Goal: Task Accomplishment & Management: Manage account settings

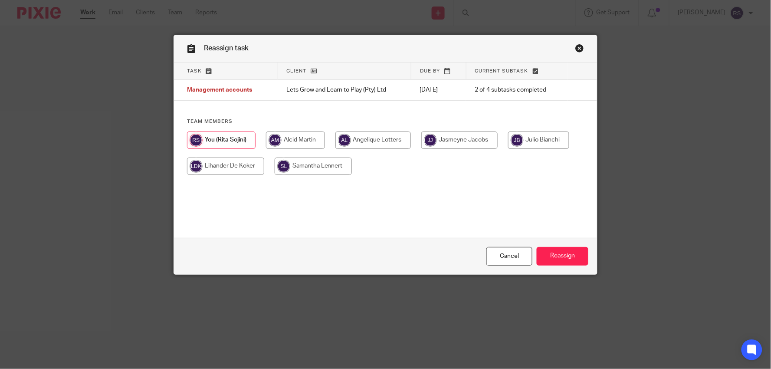
click at [288, 146] on input "radio" at bounding box center [295, 139] width 59 height 17
radio input "true"
click at [560, 256] on input "Reassign" at bounding box center [563, 256] width 52 height 19
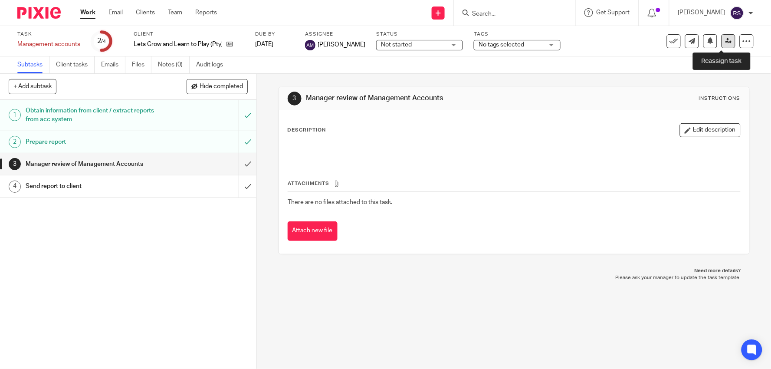
click at [727, 43] on link at bounding box center [729, 41] width 14 height 14
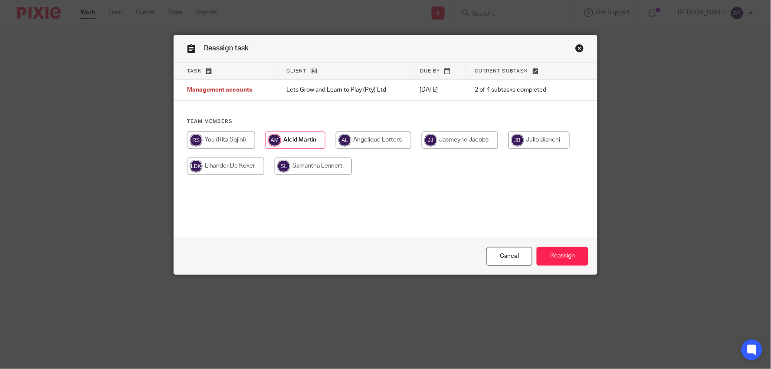
click at [575, 50] on link "Close this dialog window" at bounding box center [579, 50] width 9 height 12
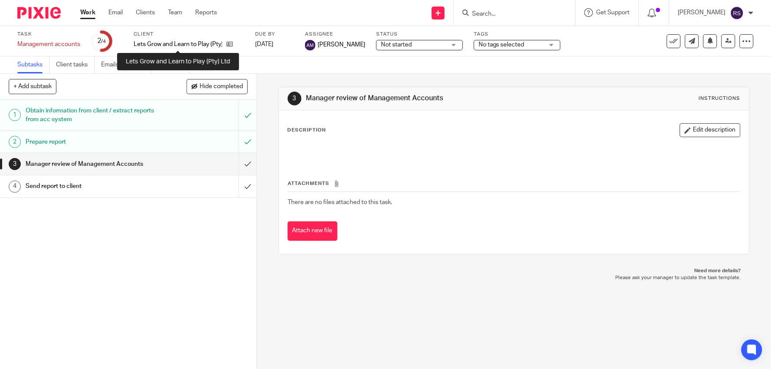
click at [176, 48] on p "Lets Grow and Learn to Play (Pty) Ltd" at bounding box center [178, 44] width 89 height 9
copy div "Lets Grow and Learn to Play (Pty) Ltd"
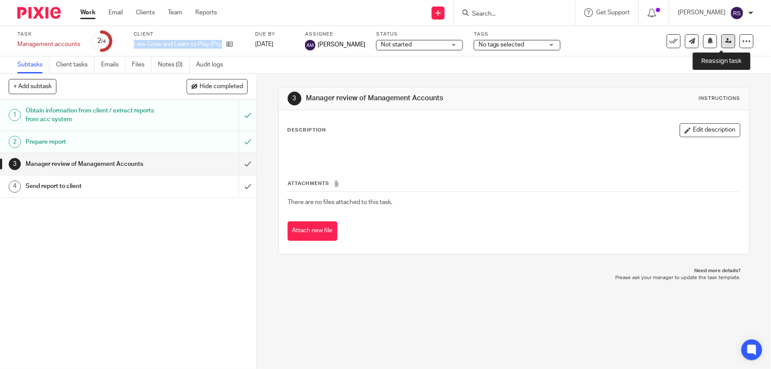
click at [726, 43] on icon at bounding box center [729, 41] width 7 height 7
click at [505, 19] on div at bounding box center [514, 13] width 121 height 26
click at [512, 13] on input "Search" at bounding box center [510, 14] width 78 height 8
paste input "Lets Grow and Learn to Play (Pty) Ltd"
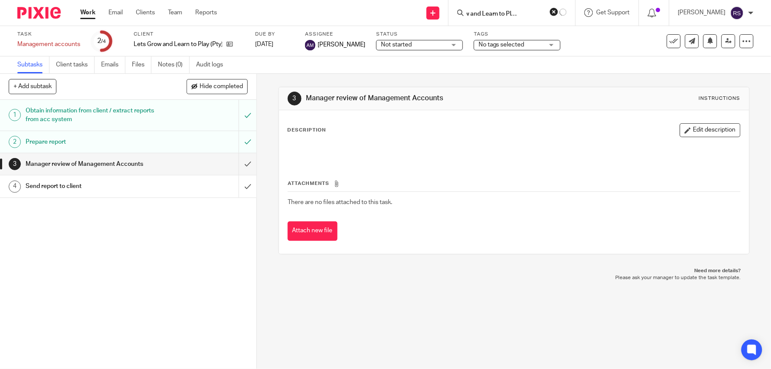
type input "Lets Grow and Learn to Play (Pty) Ltd"
click button "submit" at bounding box center [0, 0] width 0 height 0
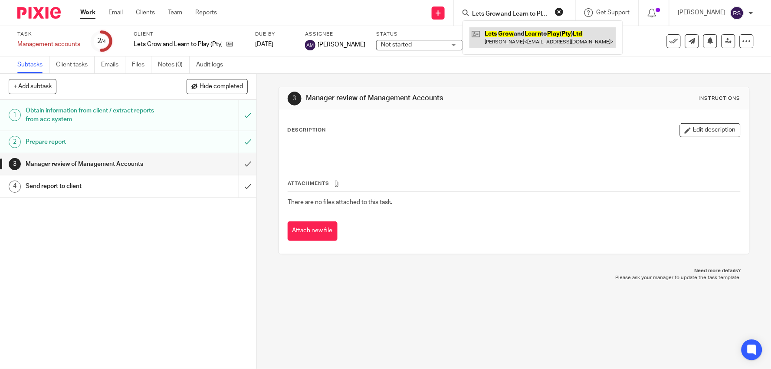
click at [540, 35] on link at bounding box center [542, 37] width 147 height 20
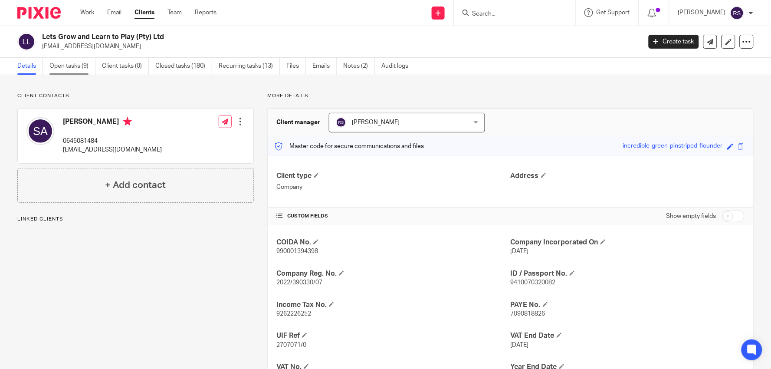
click at [72, 70] on link "Open tasks (9)" at bounding box center [72, 66] width 46 height 17
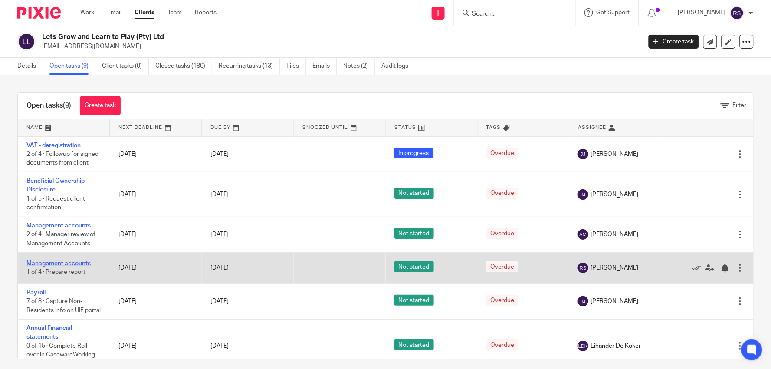
click at [58, 266] on link "Management accounts" at bounding box center [58, 263] width 64 height 6
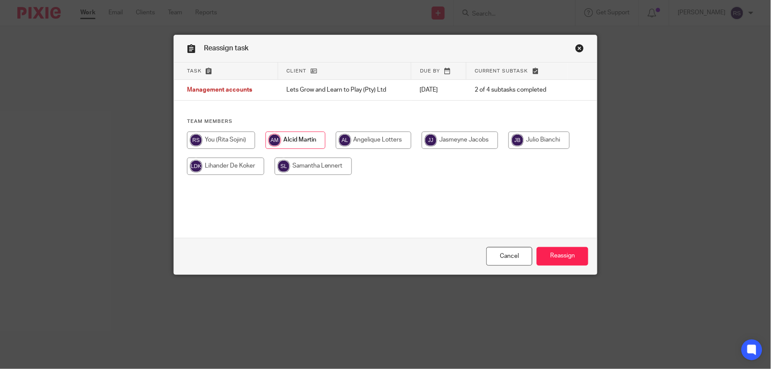
click at [578, 49] on link "Close this dialog window" at bounding box center [579, 50] width 9 height 12
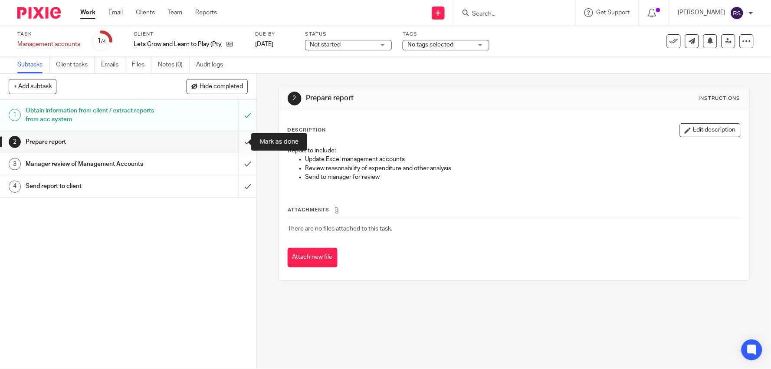
click at [237, 138] on input "submit" at bounding box center [128, 142] width 256 height 22
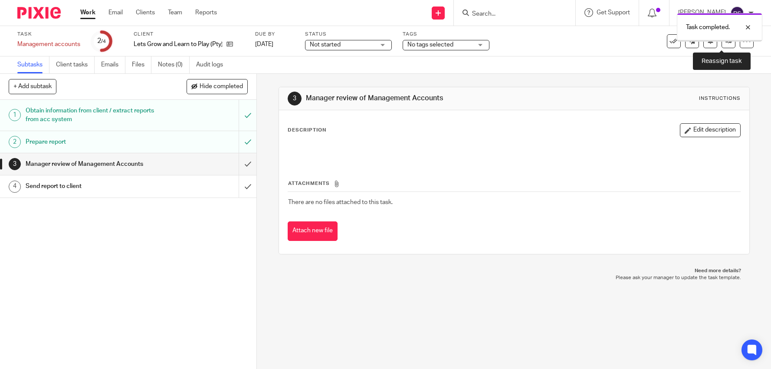
click at [724, 46] on link at bounding box center [729, 41] width 14 height 14
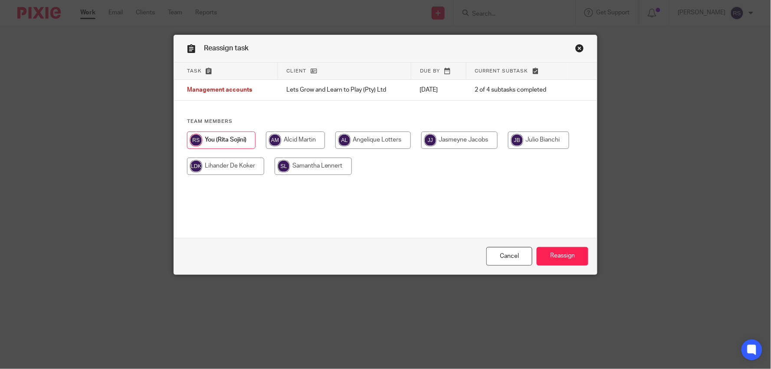
click at [268, 144] on input "radio" at bounding box center [295, 139] width 59 height 17
radio input "true"
click at [566, 258] on input "Reassign" at bounding box center [563, 256] width 52 height 19
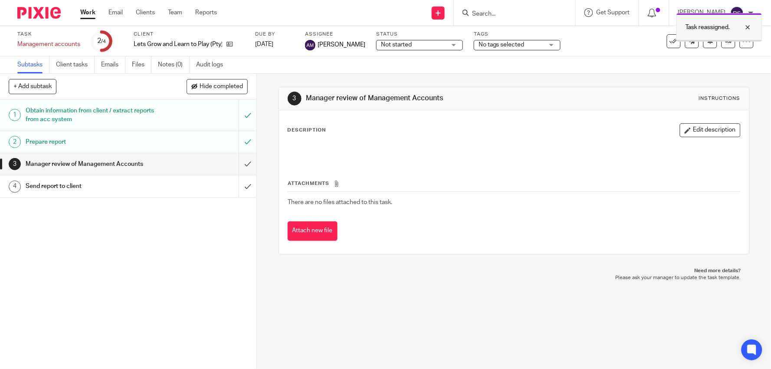
click at [747, 27] on div at bounding box center [741, 27] width 23 height 10
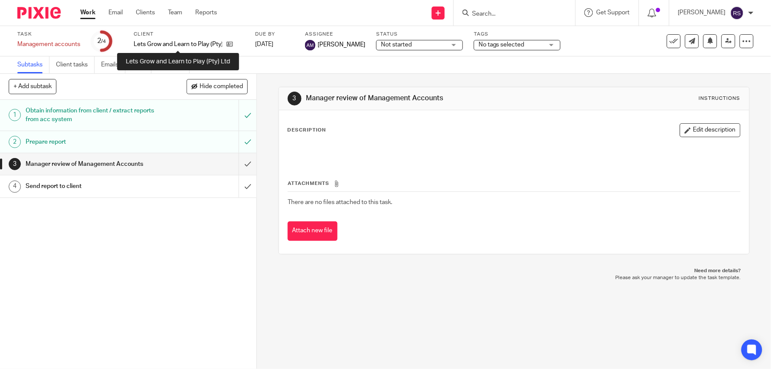
click at [181, 44] on p "Lets Grow and Learn to Play (Pty) Ltd" at bounding box center [178, 44] width 89 height 9
copy div "Lets Grow and Learn to Play (Pty) Ltd"
click at [508, 19] on div at bounding box center [514, 13] width 121 height 26
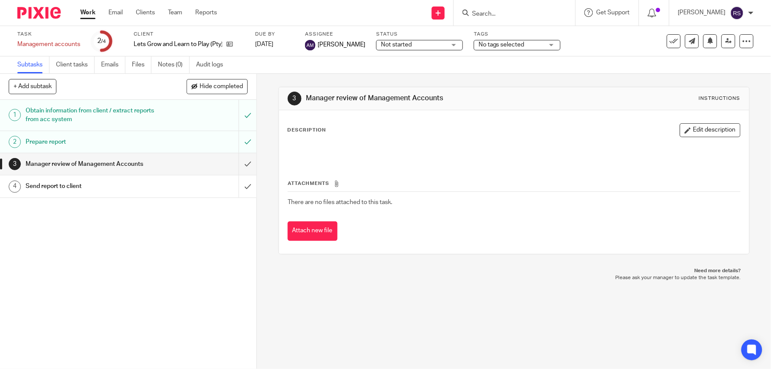
click at [516, 16] on input "Search" at bounding box center [510, 14] width 78 height 8
paste input "Lets Grow and Learn to Play (Pty) Ltd"
type input "Lets Grow and Learn to Play (Pty) Ltd"
click button "submit" at bounding box center [0, 0] width 0 height 0
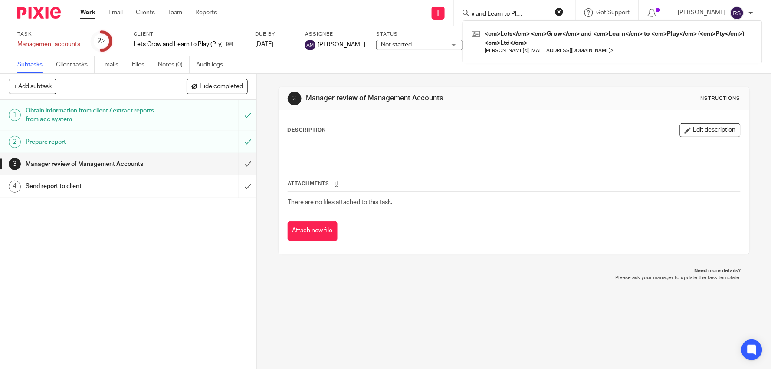
scroll to position [0, 0]
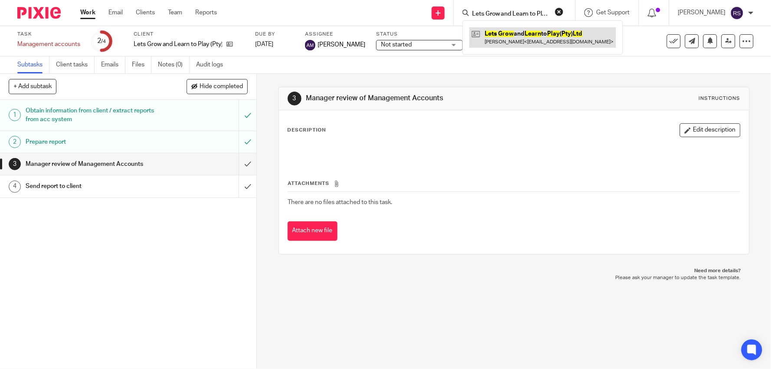
click at [540, 33] on link at bounding box center [542, 37] width 147 height 20
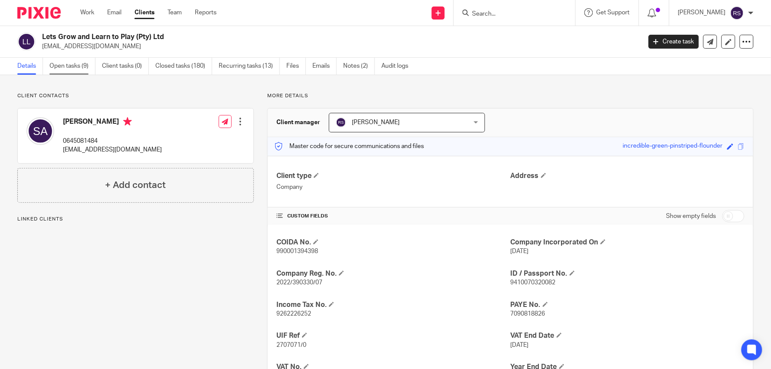
click at [70, 66] on link "Open tasks (9)" at bounding box center [72, 66] width 46 height 17
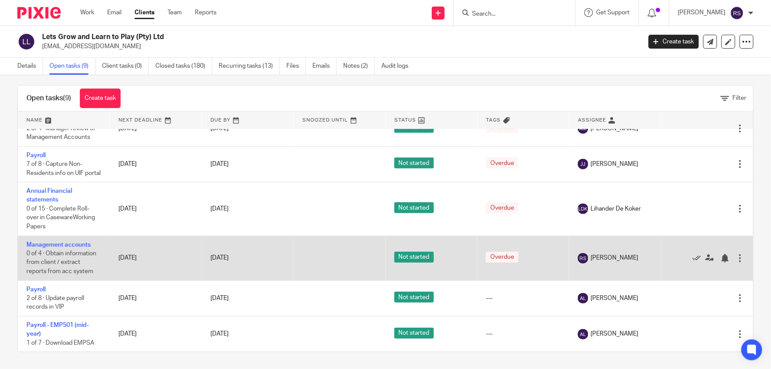
scroll to position [157, 0]
click at [49, 244] on link "Management accounts" at bounding box center [58, 245] width 64 height 6
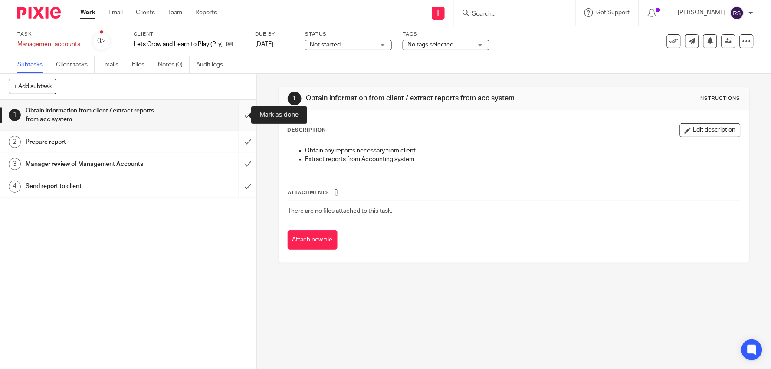
click at [240, 118] on input "submit" at bounding box center [128, 115] width 256 height 31
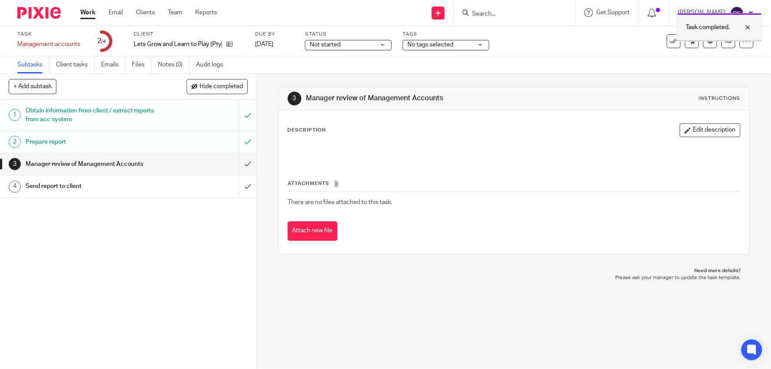
click at [752, 29] on div at bounding box center [741, 27] width 23 height 10
click at [726, 41] on icon at bounding box center [729, 41] width 7 height 7
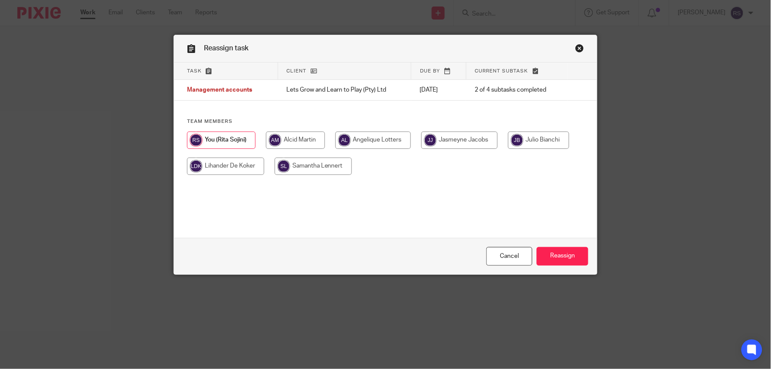
click at [289, 143] on input "radio" at bounding box center [295, 139] width 59 height 17
radio input "true"
click at [568, 261] on input "Reassign" at bounding box center [563, 256] width 52 height 19
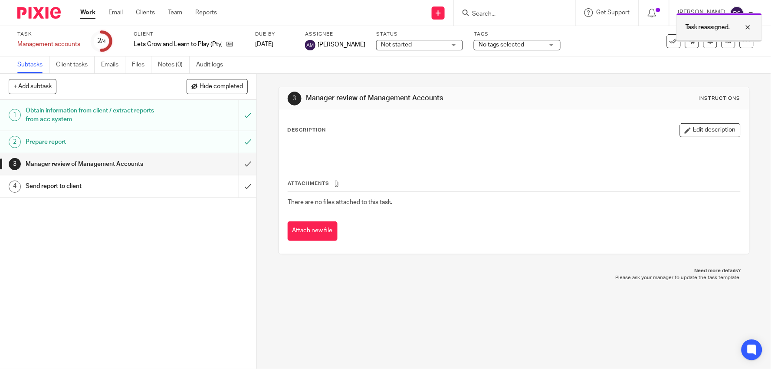
click at [748, 26] on div at bounding box center [741, 27] width 23 height 10
click at [726, 39] on link at bounding box center [729, 41] width 14 height 14
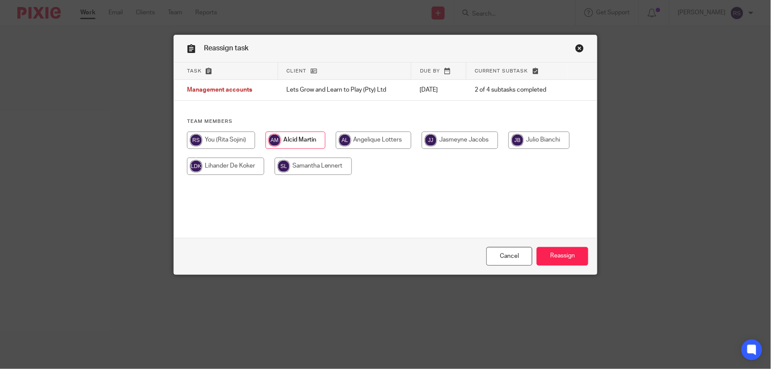
click at [575, 49] on link "Close this dialog window" at bounding box center [579, 50] width 9 height 12
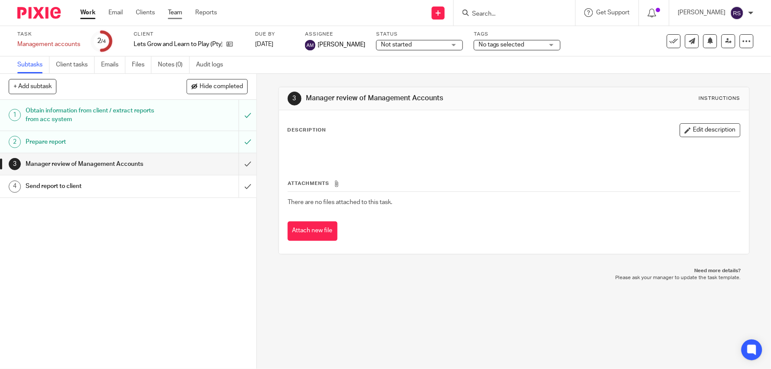
click at [177, 14] on link "Team" at bounding box center [175, 12] width 14 height 9
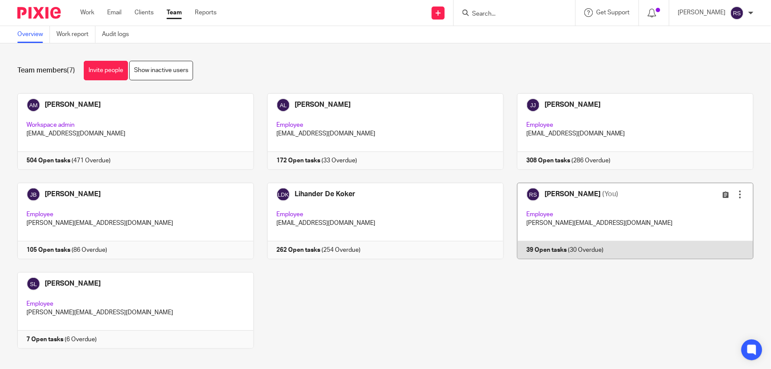
click at [589, 203] on link at bounding box center [629, 221] width 250 height 76
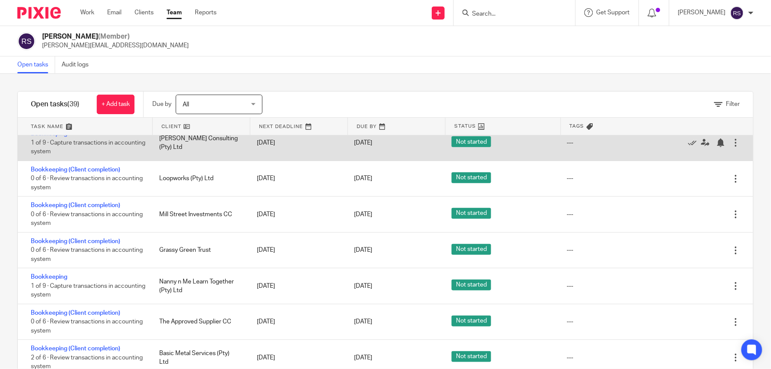
scroll to position [1164, 0]
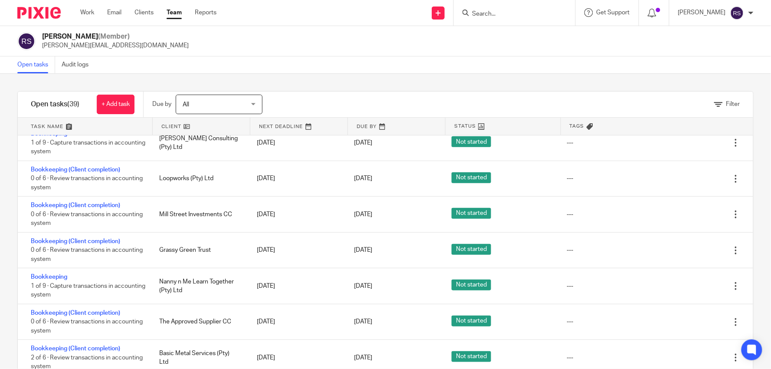
click at [84, 124] on link at bounding box center [85, 126] width 135 height 17
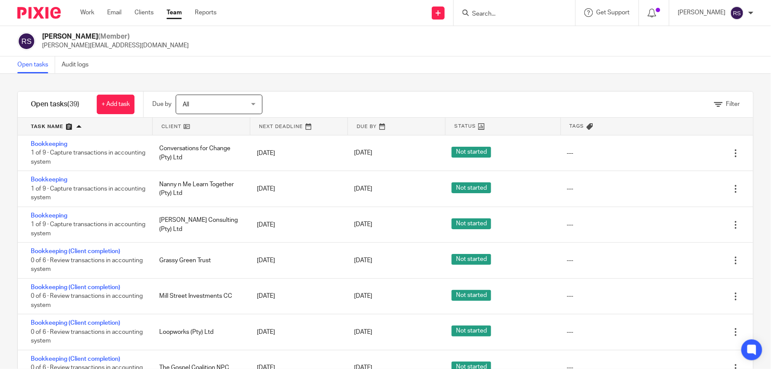
click at [84, 128] on link at bounding box center [85, 126] width 135 height 17
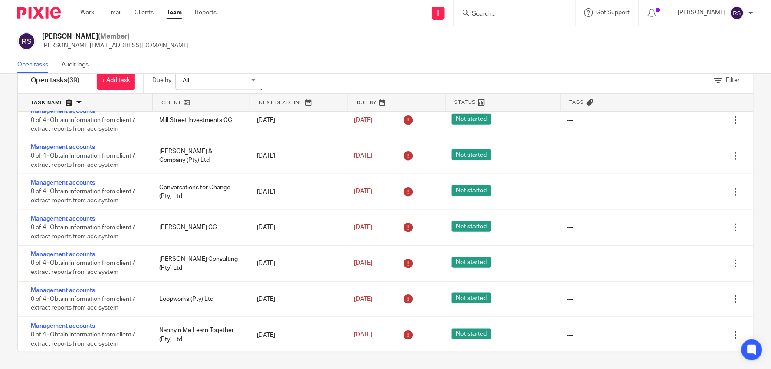
scroll to position [396, 0]
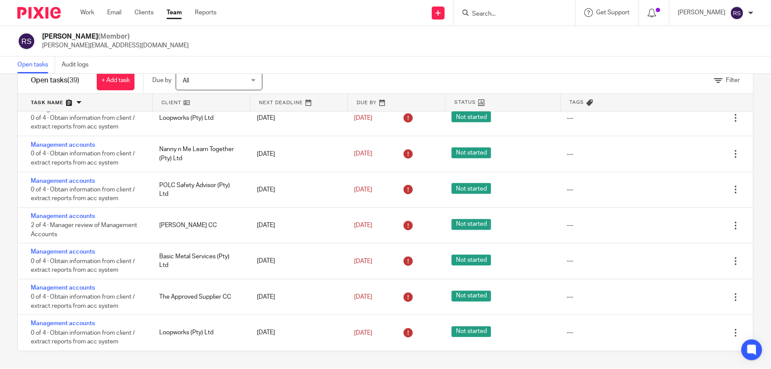
click at [679, 51] on div "[PERSON_NAME] (Member) [PERSON_NAME][EMAIL_ADDRESS][DOMAIN_NAME]" at bounding box center [385, 41] width 771 height 30
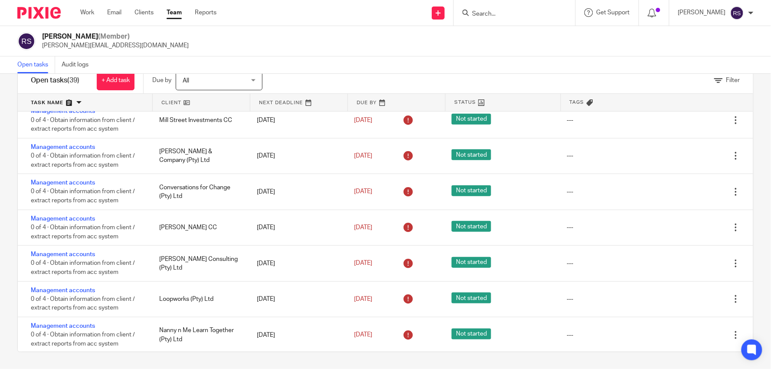
click at [366, 68] on div "Open tasks Audit logs" at bounding box center [385, 64] width 771 height 17
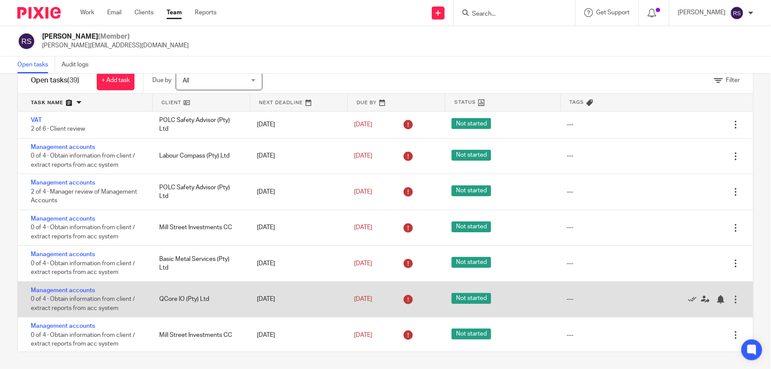
scroll to position [0, 0]
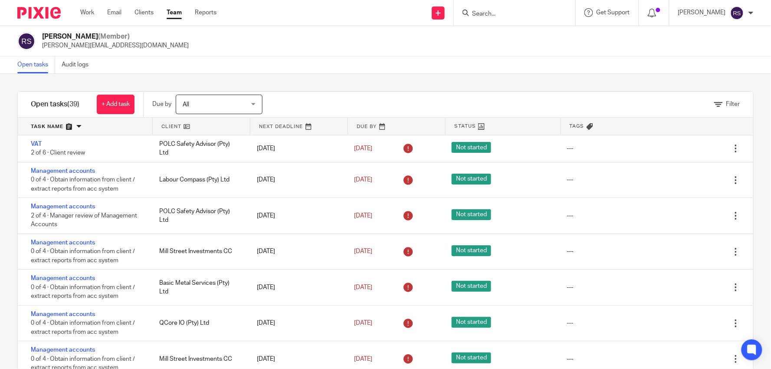
click at [414, 91] on div "Open tasks (39) + Add task Due by All All [DATE] [DATE] This week Next week Thi…" at bounding box center [385, 233] width 736 height 285
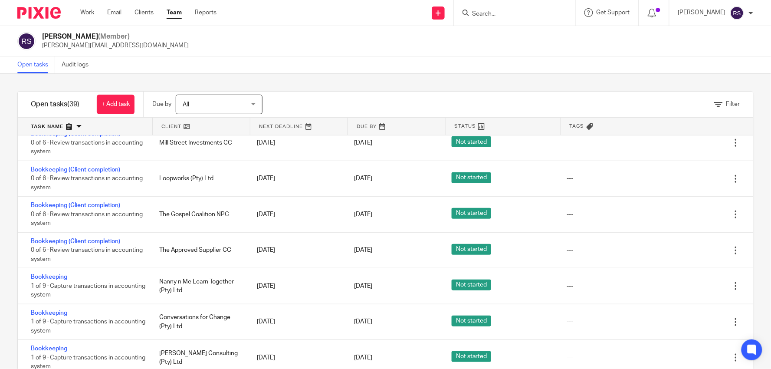
scroll to position [24, 0]
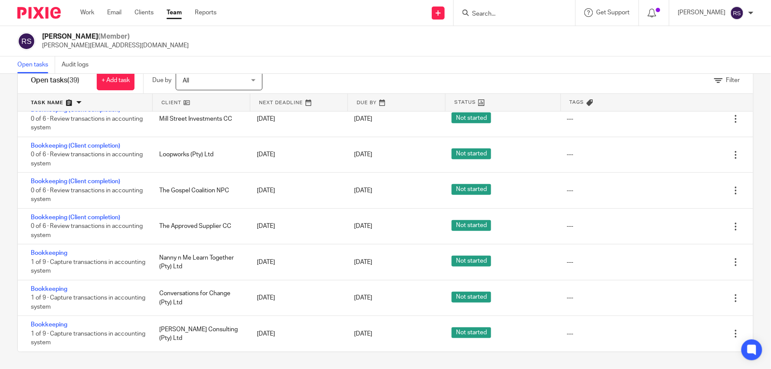
click at [552, 70] on div "Open tasks Audit logs" at bounding box center [385, 64] width 771 height 17
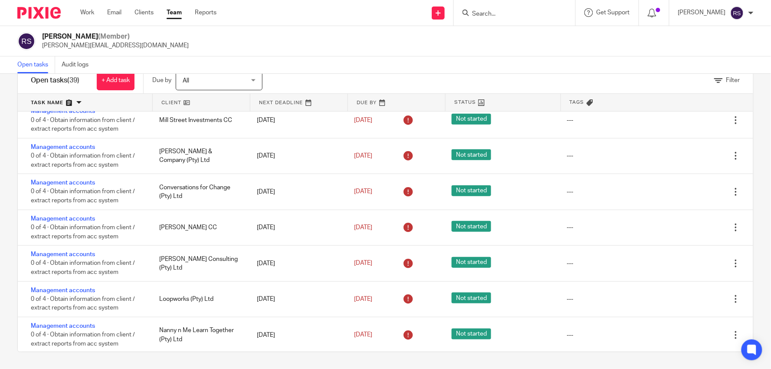
scroll to position [396, 0]
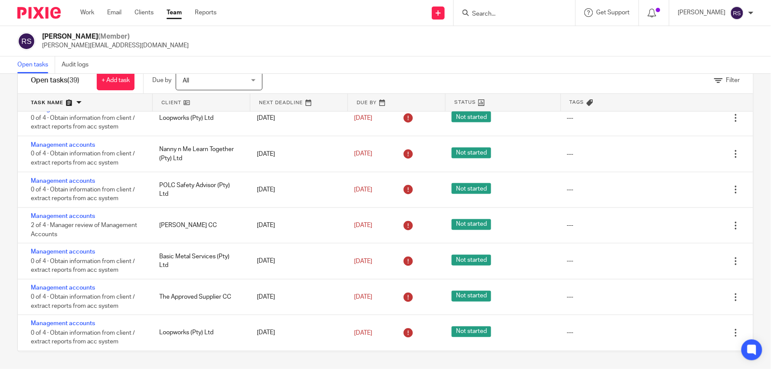
click at [427, 44] on div "[PERSON_NAME] (Member) [PERSON_NAME][EMAIL_ADDRESS][DOMAIN_NAME]" at bounding box center [385, 41] width 736 height 18
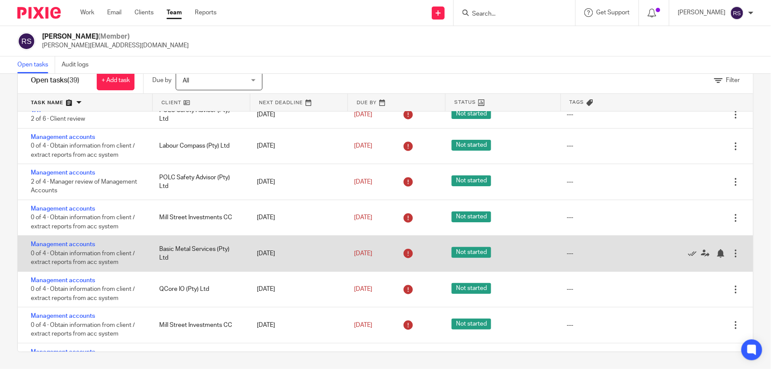
scroll to position [0, 0]
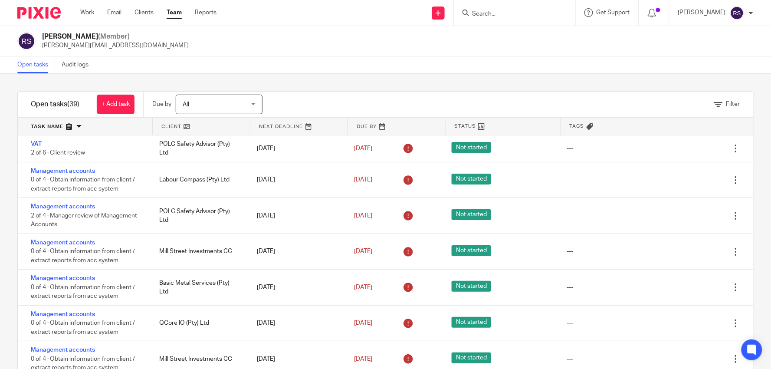
click at [511, 16] on input "Search" at bounding box center [510, 14] width 78 height 8
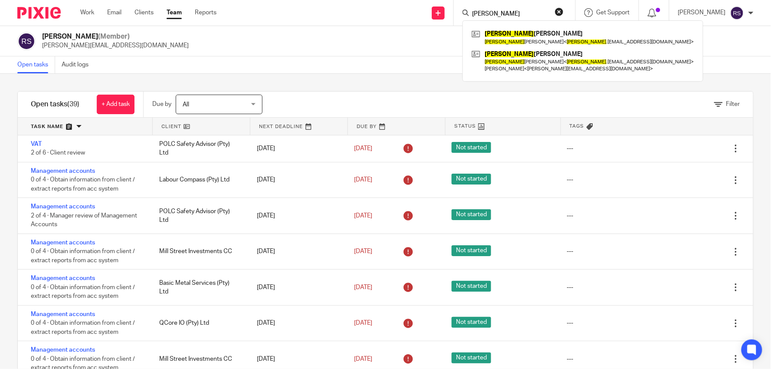
type input "SUSAN"
click button "submit" at bounding box center [0, 0] width 0 height 0
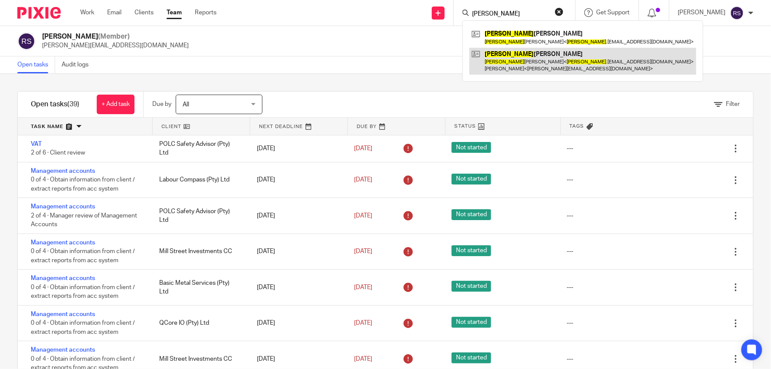
click at [548, 61] on link at bounding box center [582, 61] width 227 height 27
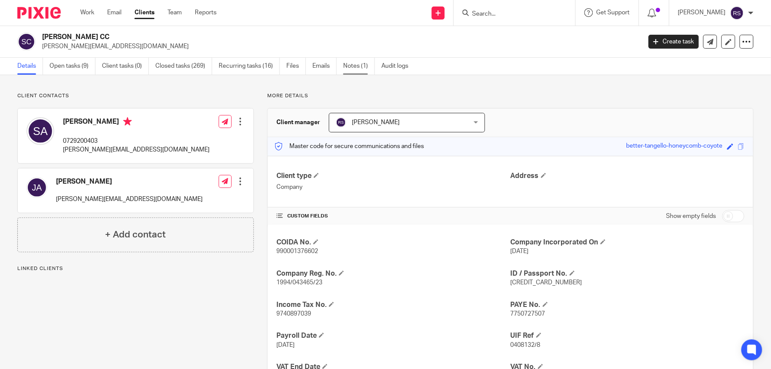
click at [353, 71] on link "Notes (1)" at bounding box center [359, 66] width 32 height 17
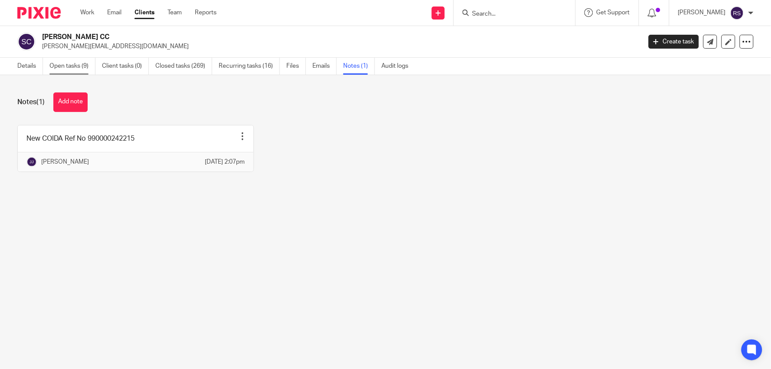
click at [53, 66] on link "Open tasks (9)" at bounding box center [72, 66] width 46 height 17
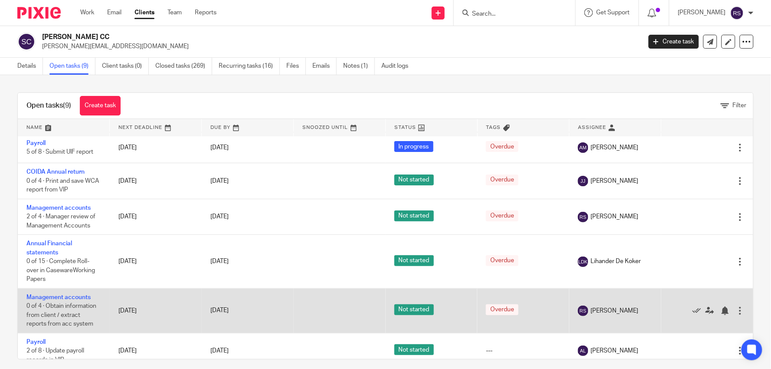
scroll to position [23, 0]
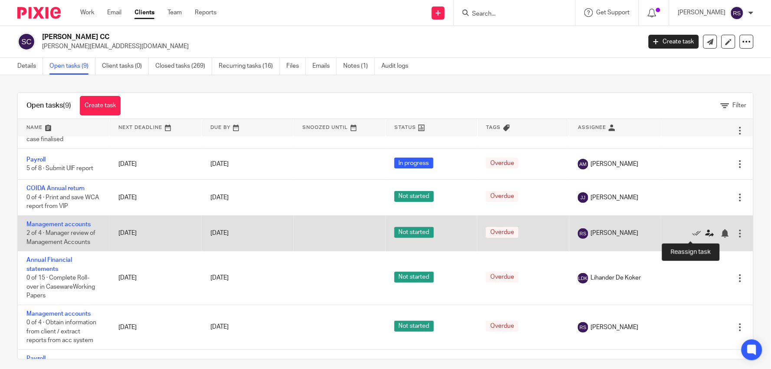
click at [706, 235] on icon at bounding box center [710, 233] width 9 height 9
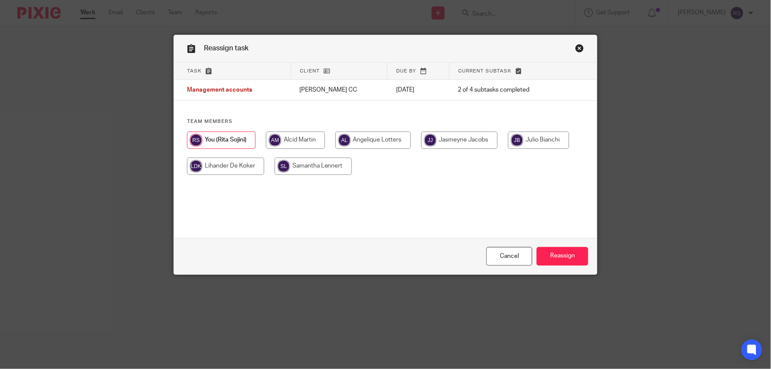
click at [298, 144] on input "radio" at bounding box center [295, 139] width 59 height 17
radio input "true"
click at [555, 253] on input "Reassign" at bounding box center [563, 256] width 52 height 19
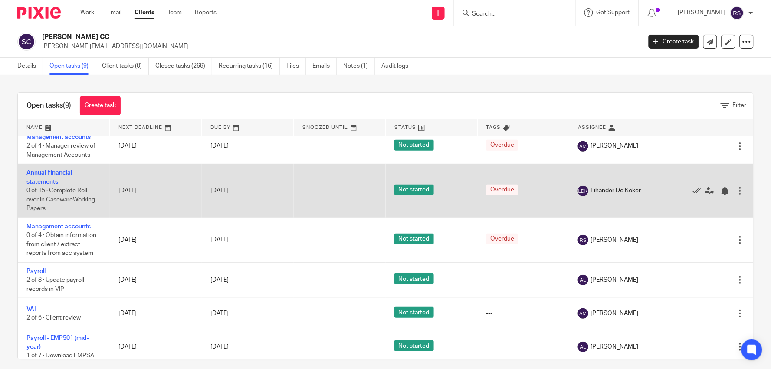
scroll to position [120, 0]
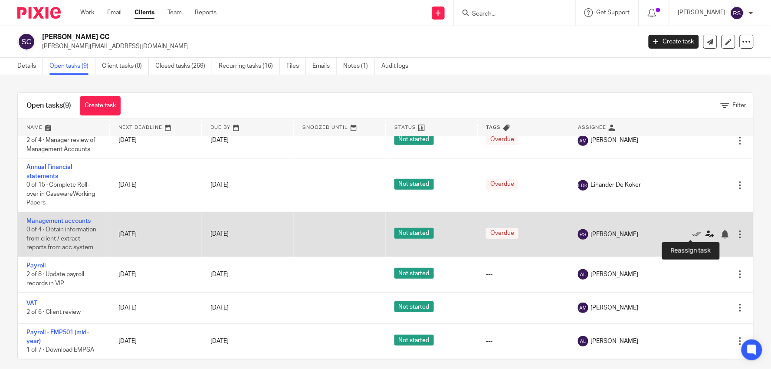
click at [706, 235] on icon at bounding box center [710, 234] width 9 height 9
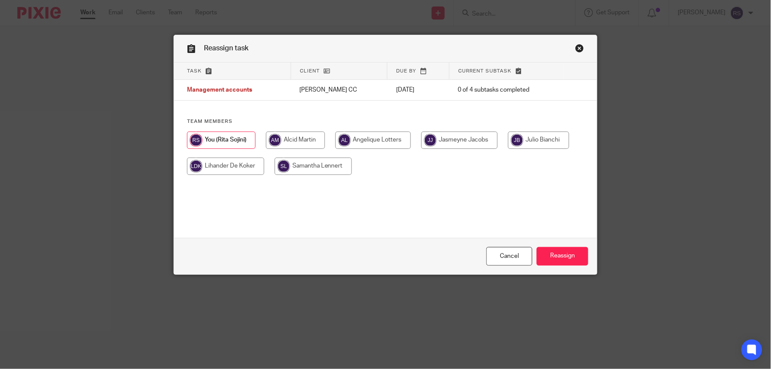
click at [302, 142] on input "radio" at bounding box center [295, 139] width 59 height 17
radio input "true"
click at [554, 257] on input "Reassign" at bounding box center [563, 256] width 52 height 19
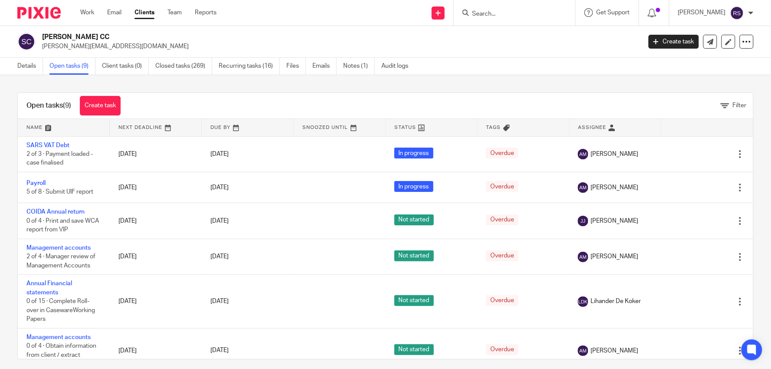
click at [520, 13] on input "Search" at bounding box center [510, 14] width 78 height 8
type input "QORE"
click button "submit" at bounding box center [0, 0] width 0 height 0
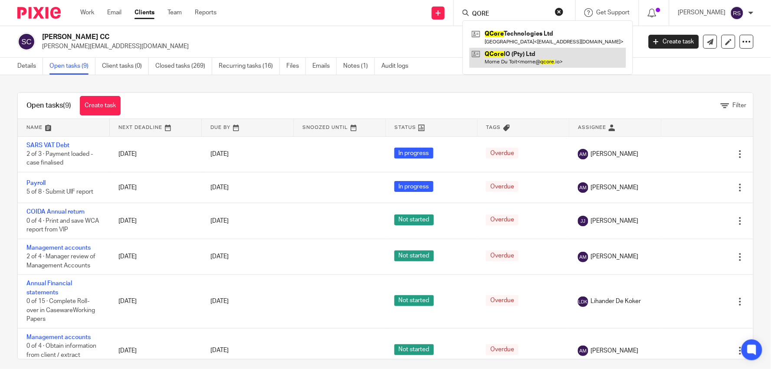
click at [540, 60] on link at bounding box center [547, 58] width 157 height 20
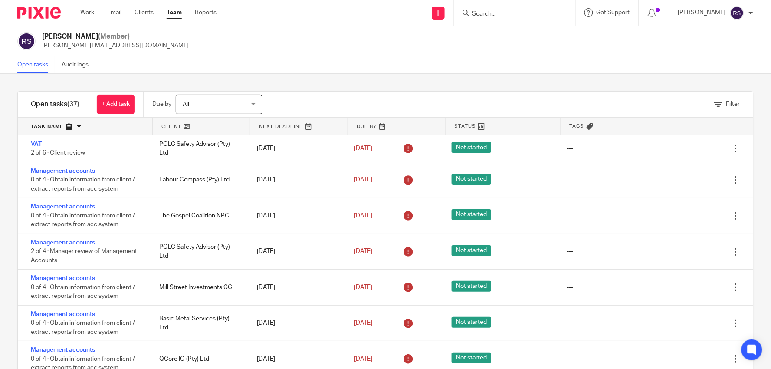
click at [393, 123] on link at bounding box center [396, 126] width 97 height 17
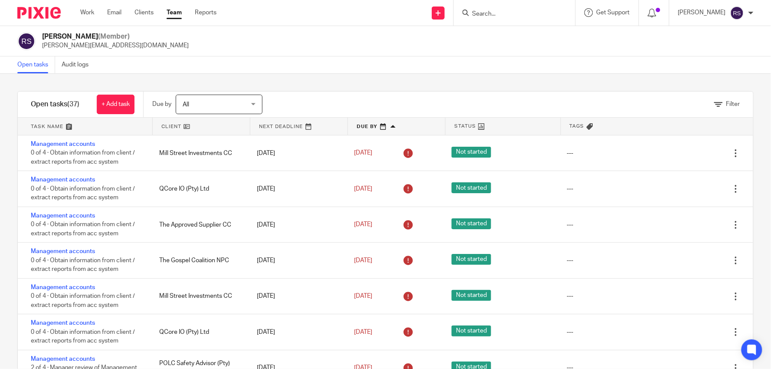
click at [539, 69] on div "Open tasks Audit logs" at bounding box center [385, 64] width 771 height 17
click at [601, 90] on div "Filter tasks Only show tasks matching all of these conditions 1 Client name Is …" at bounding box center [385, 221] width 771 height 295
click at [488, 53] on div "Rita Sojini (Member) rita@ajmfs.co.za" at bounding box center [385, 41] width 771 height 30
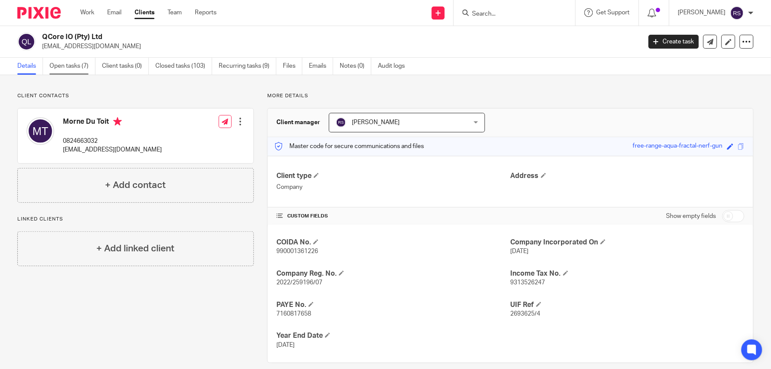
click at [66, 64] on link "Open tasks (7)" at bounding box center [72, 66] width 46 height 17
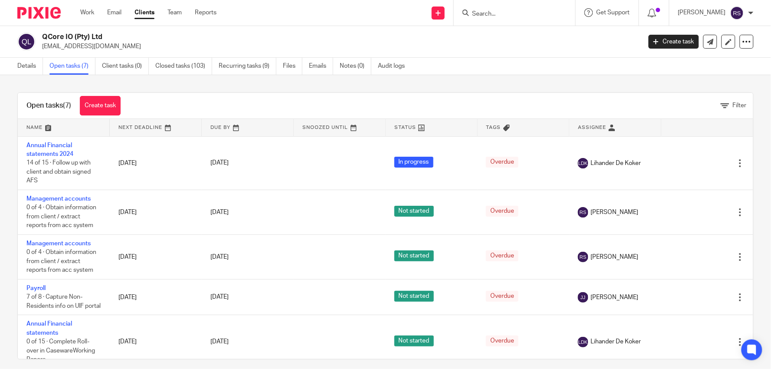
click at [497, 59] on div "Details Open tasks (7) Client tasks (0) Closed tasks (103) Recurring tasks (9) …" at bounding box center [385, 66] width 771 height 17
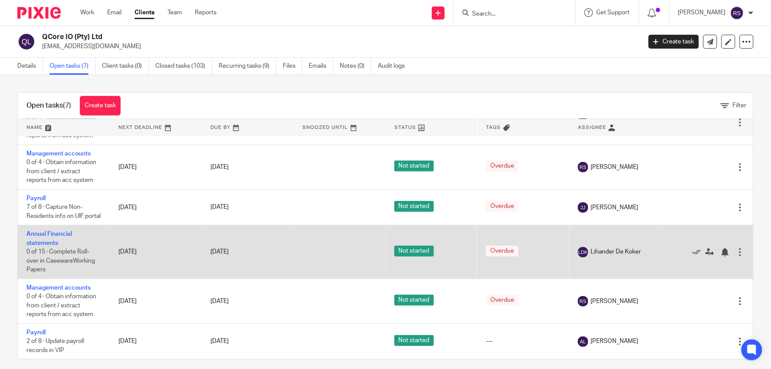
scroll to position [103, 0]
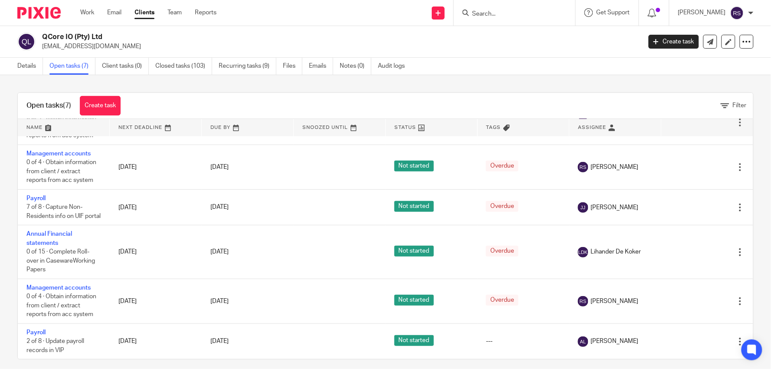
click p "morne@enneainternational.com"
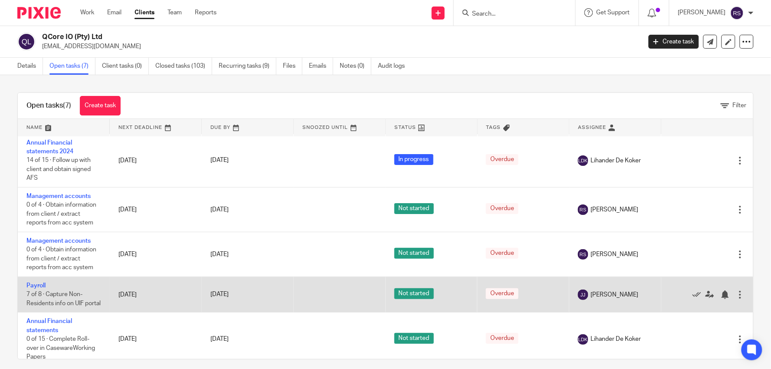
scroll to position [0, 0]
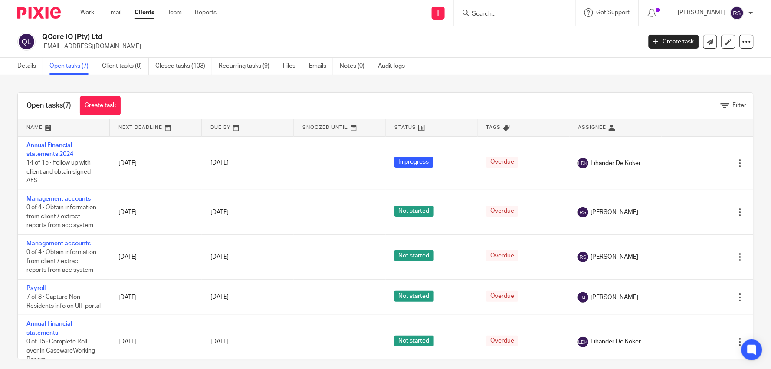
click div "Details Open tasks (7) Client tasks (0) Closed tasks (103) Recurring tasks (9) …"
drag, startPoint x: 476, startPoint y: 53, endPoint x: 482, endPoint y: 65, distance: 12.8
click main "QCore IO (Pty) Ltd morne@enneainternational.com Create task Export data Merge A…"
click div "Details Open tasks (7) Client tasks (0) Closed tasks (103) Recurring tasks (9) …"
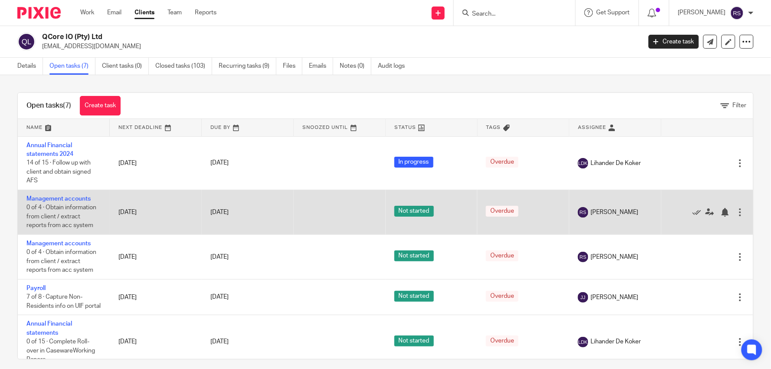
scroll to position [48, 0]
